Goal: Complete application form: Complete application form

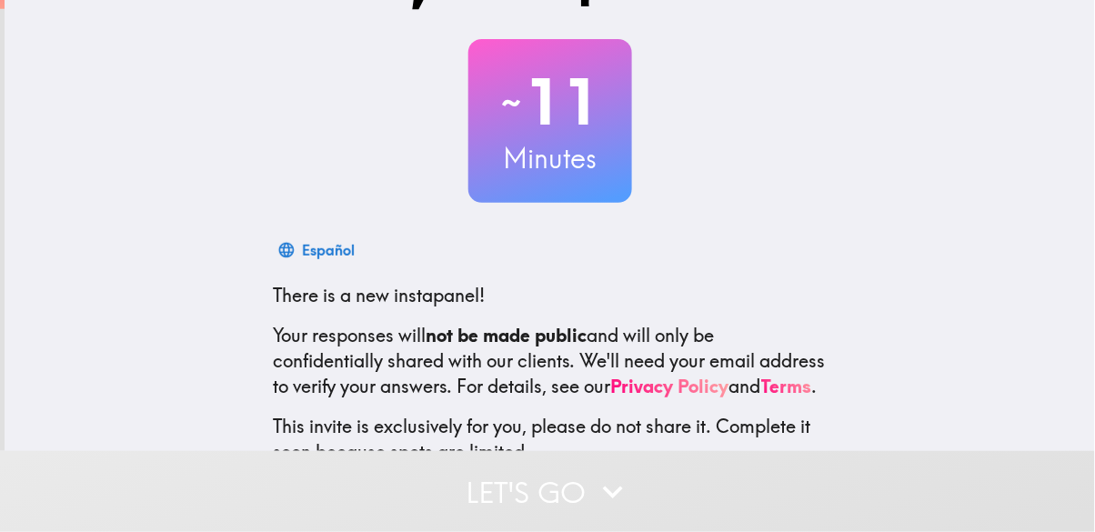
scroll to position [211, 0]
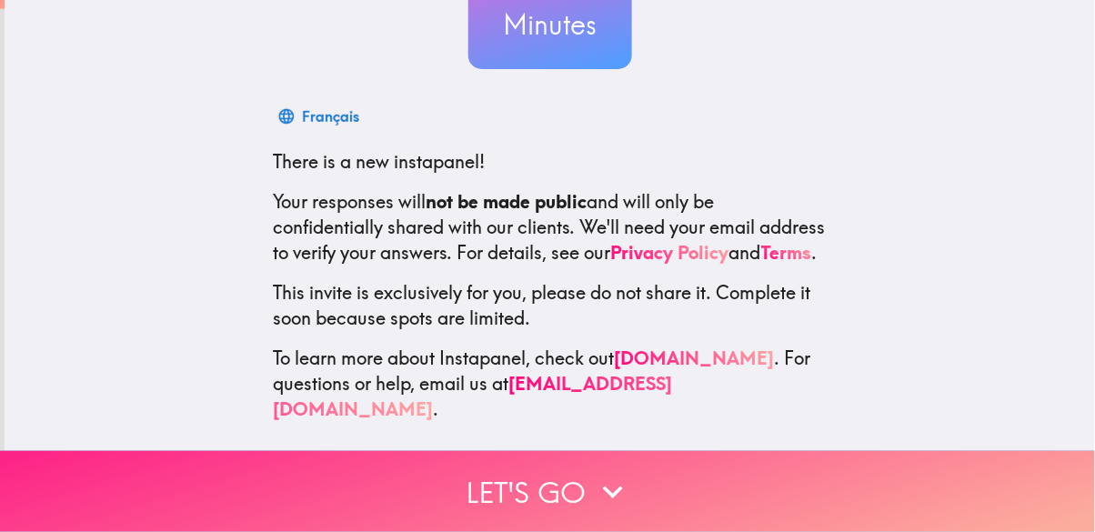
click at [444, 496] on button "Let's go" at bounding box center [547, 491] width 1095 height 81
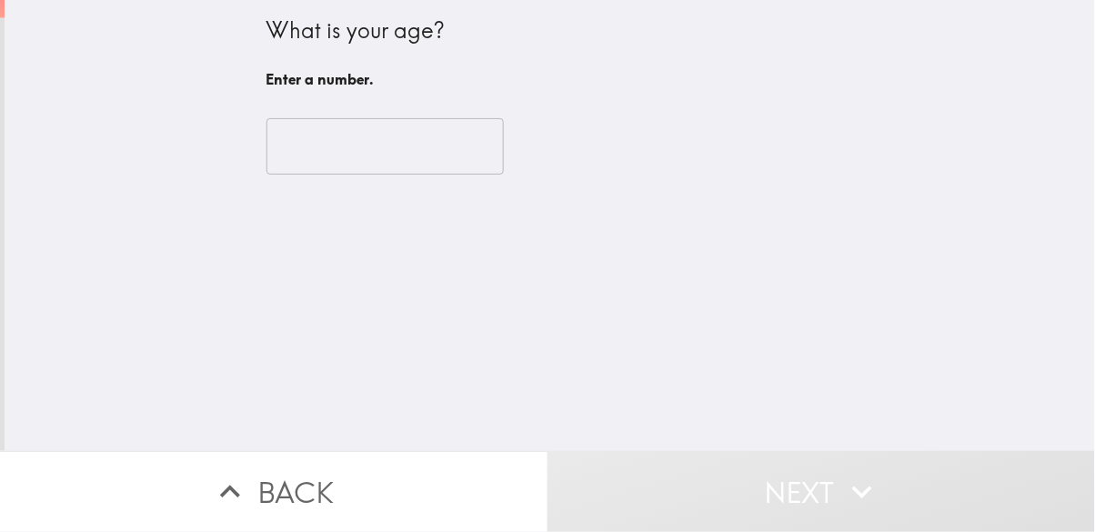
click at [307, 147] on input "number" at bounding box center [385, 146] width 237 height 56
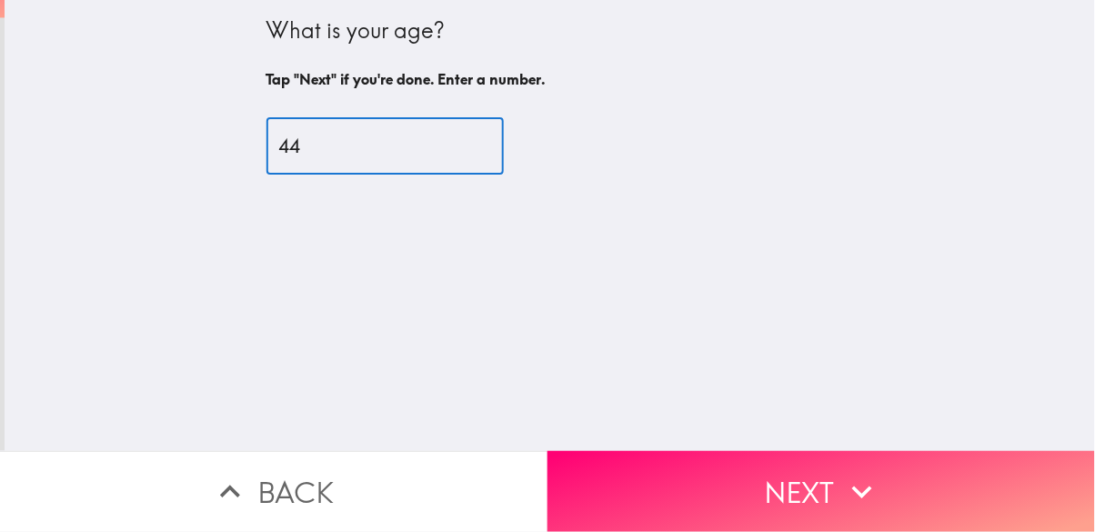
type input "44"
click at [133, 93] on div "What is your age? Tap "Next" if you're done. Enter a number. 44 ​" at bounding box center [550, 225] width 1091 height 451
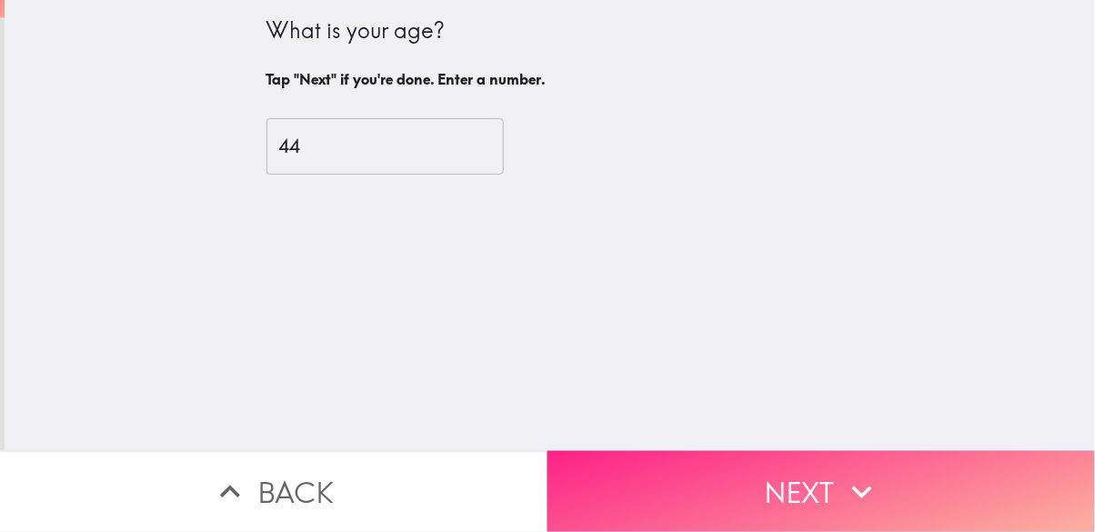
click at [720, 474] on button "Next" at bounding box center [822, 491] width 548 height 81
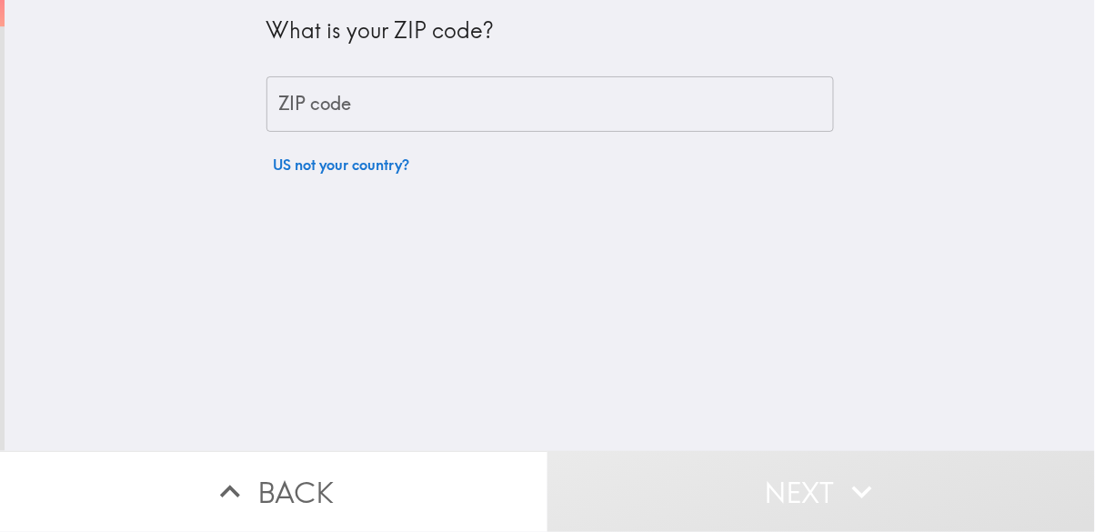
click at [301, 106] on div "ZIP code ZIP code" at bounding box center [551, 104] width 568 height 56
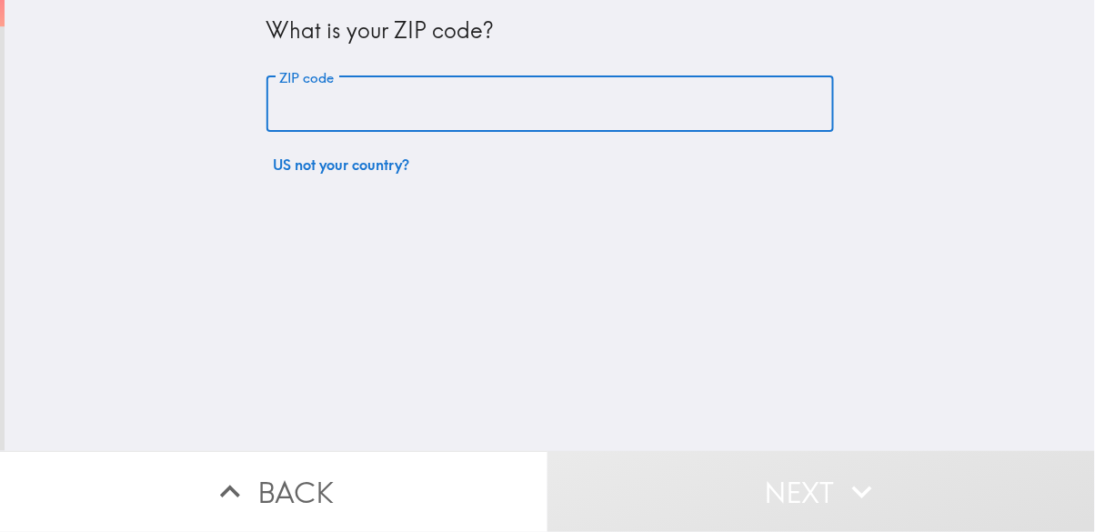
type input "98902"
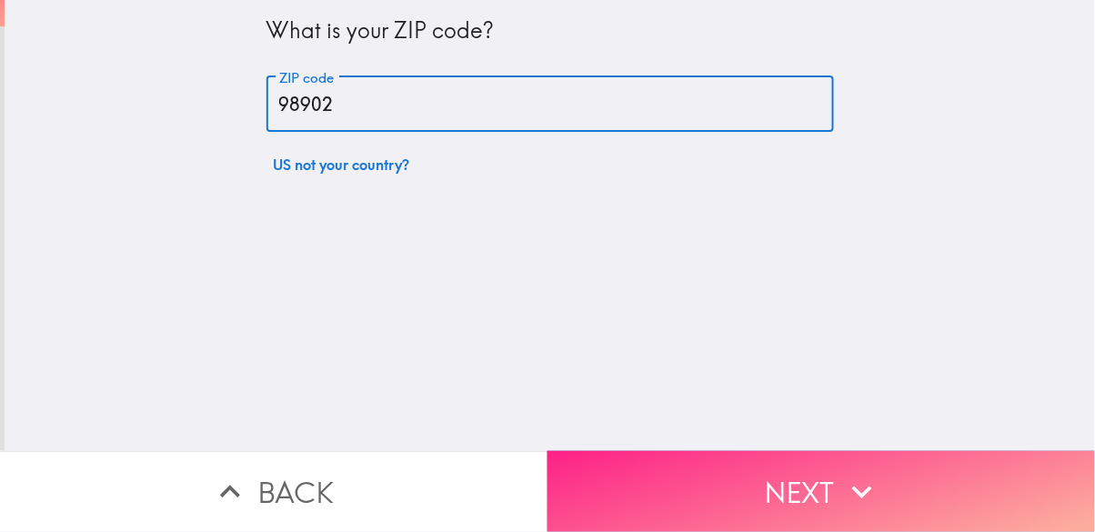
click at [638, 486] on button "Next" at bounding box center [822, 491] width 548 height 81
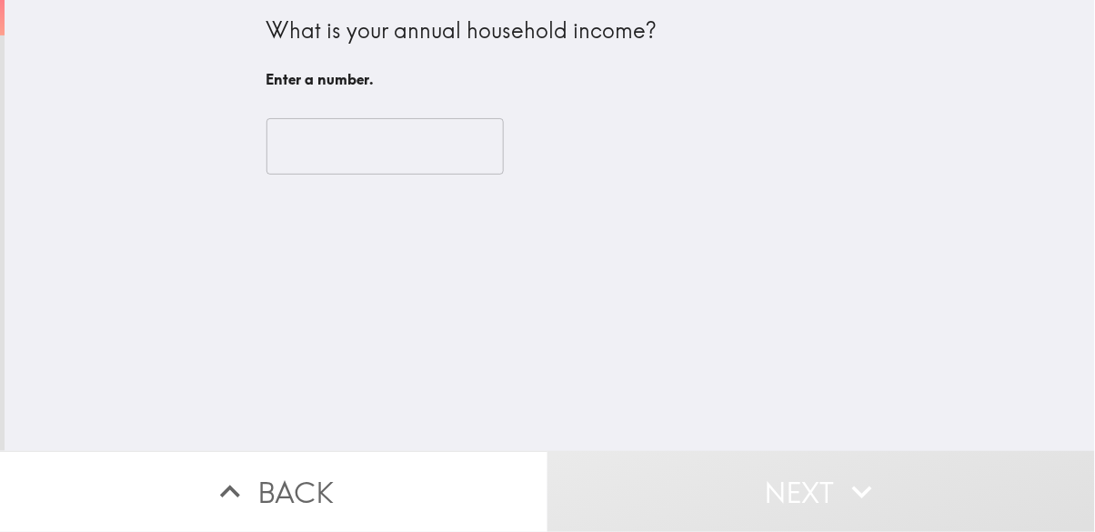
click at [309, 140] on input "number" at bounding box center [385, 146] width 237 height 56
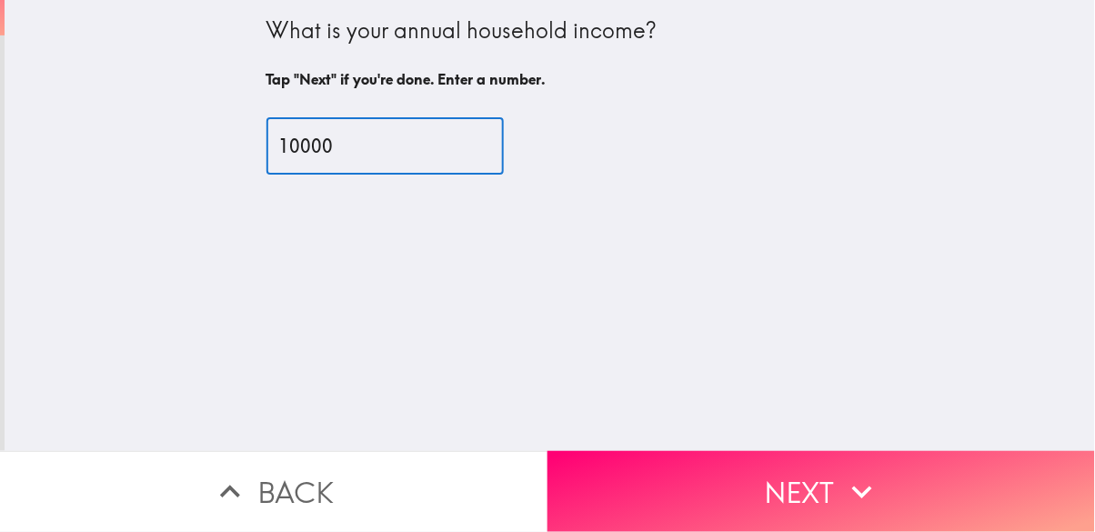
type input "10000"
click at [92, 102] on div "What is your annual household income? Tap "Next" if you're done. Enter a number…" at bounding box center [550, 225] width 1091 height 451
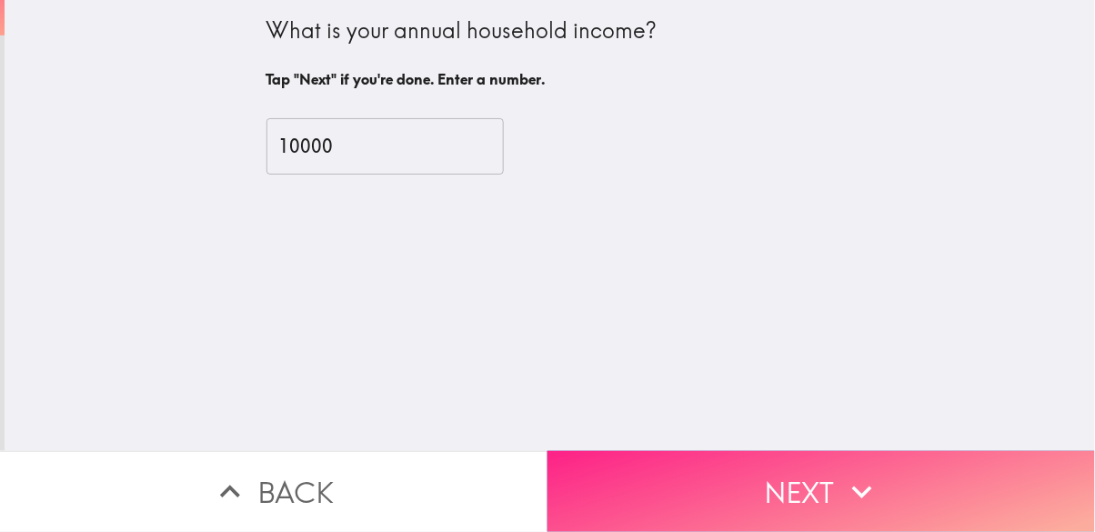
click at [710, 505] on button "Next" at bounding box center [822, 491] width 548 height 81
